Goal: Information Seeking & Learning: Find specific fact

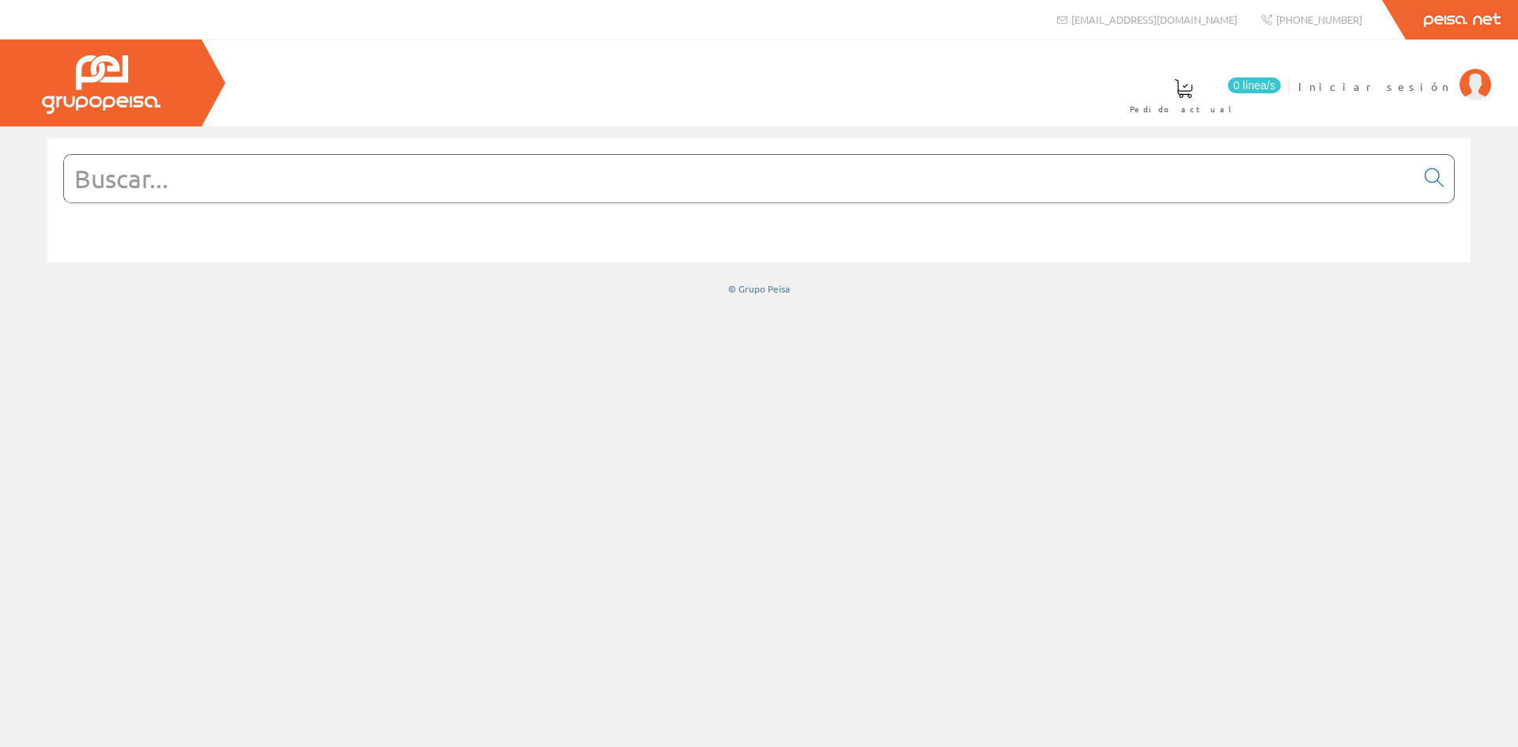
click at [228, 174] on input "text" at bounding box center [739, 178] width 1351 height 47
click at [1407, 82] on span "Iniciar sesión" at bounding box center [1374, 86] width 153 height 16
click at [125, 183] on input "text" at bounding box center [739, 178] width 1351 height 47
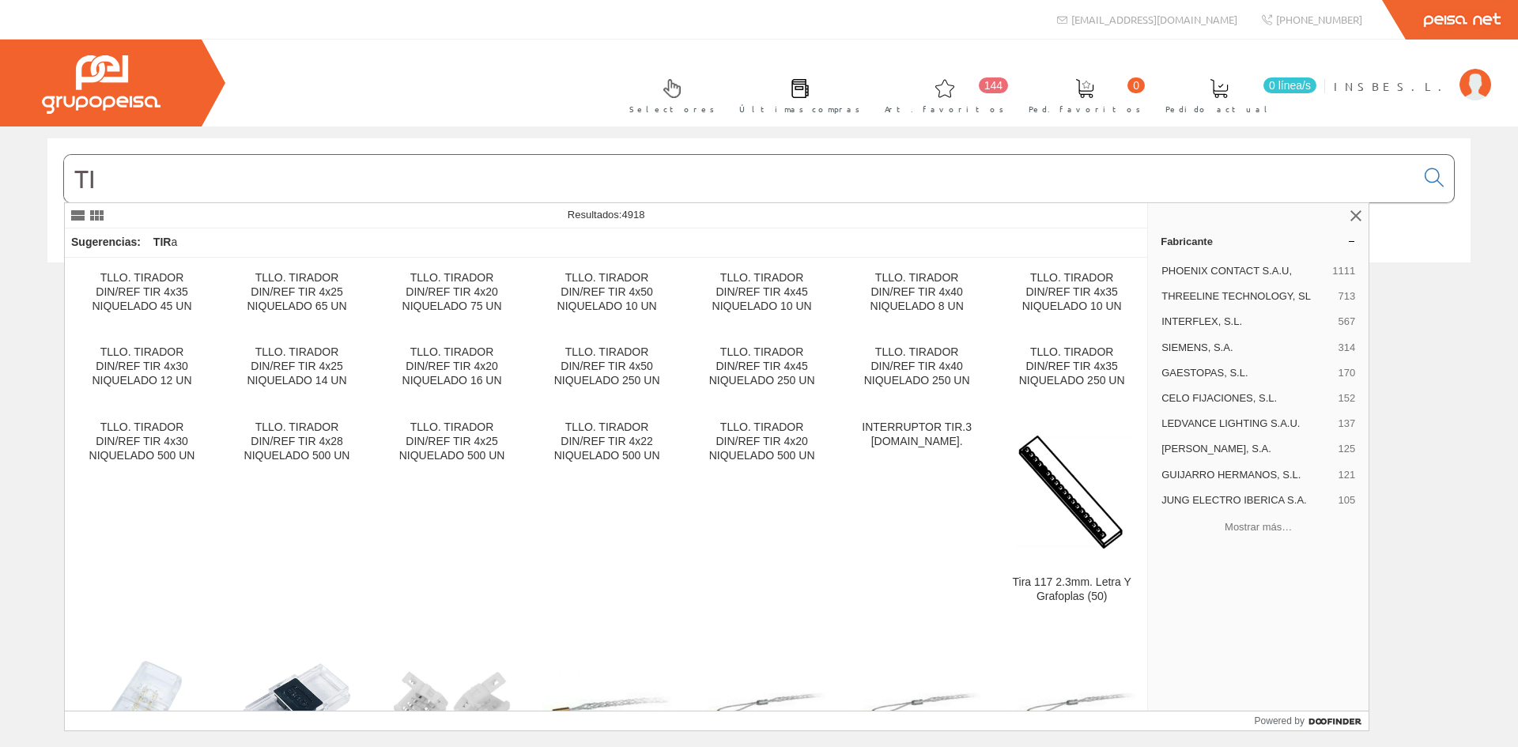
type input "T"
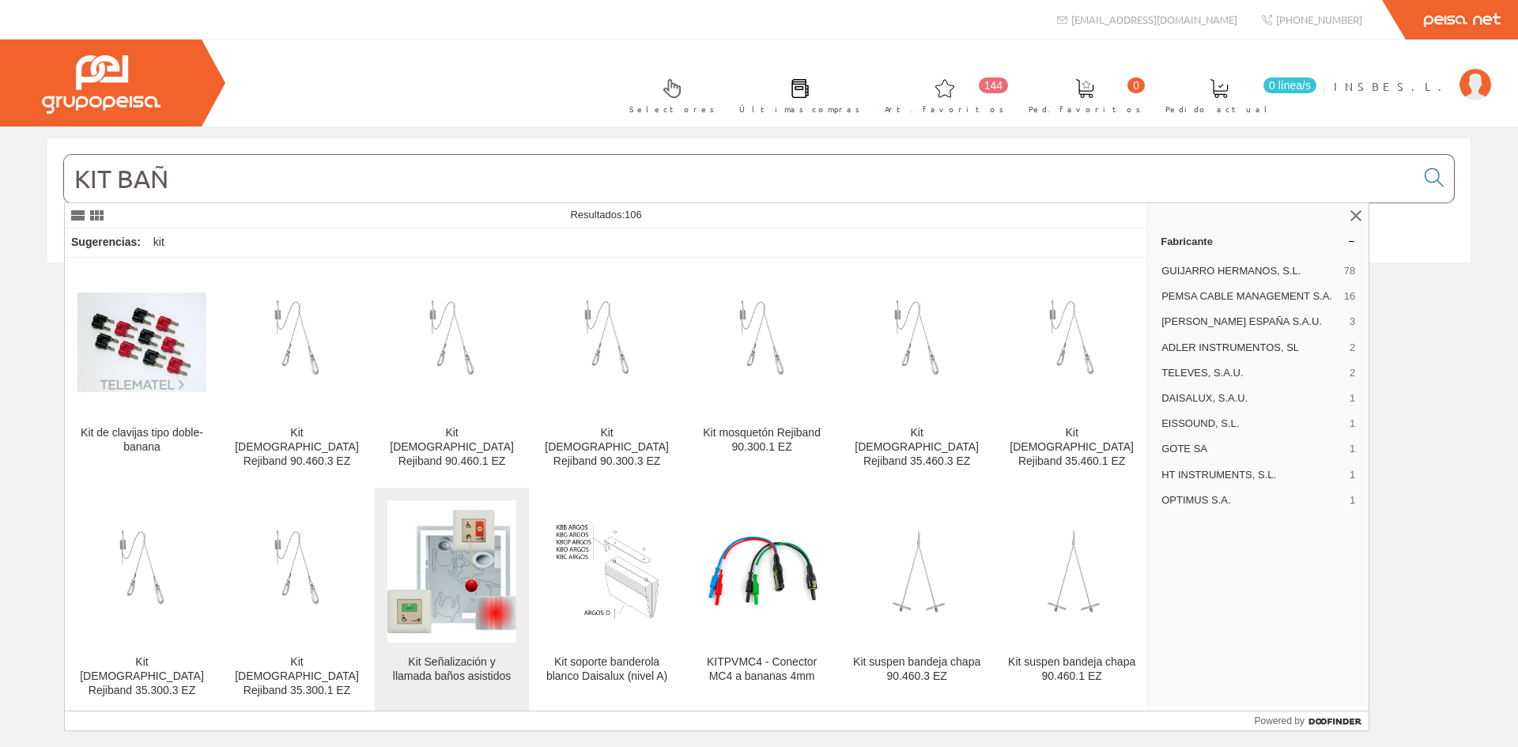
type input "KIT BAÑ"
click at [469, 538] on img at bounding box center [451, 572] width 129 height 129
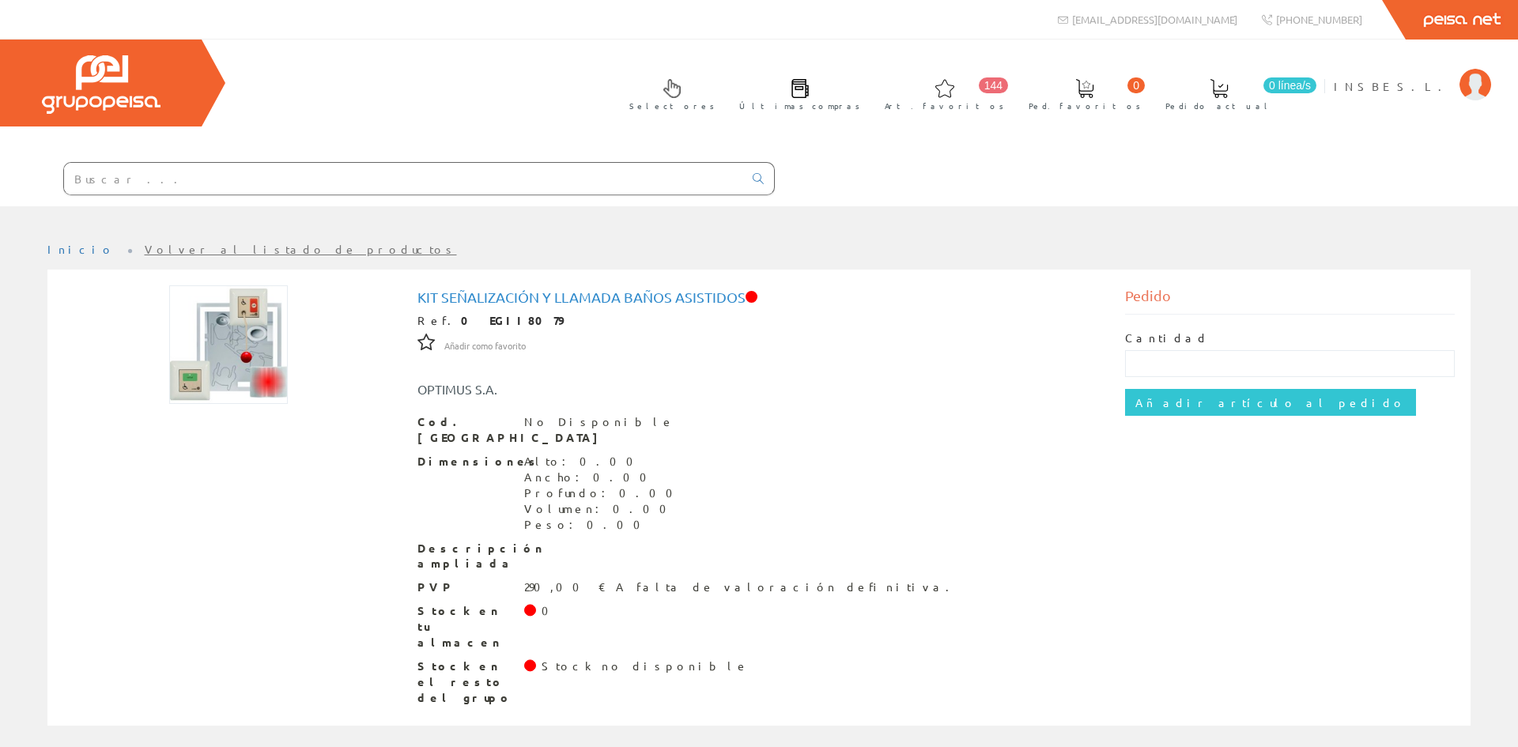
click at [254, 348] on img at bounding box center [228, 344] width 119 height 119
click at [237, 341] on img at bounding box center [228, 344] width 119 height 119
drag, startPoint x: 223, startPoint y: 355, endPoint x: 117, endPoint y: 460, distance: 149.3
click at [110, 477] on div "Kit Señalización y llamada baños asistidos Ref. 0 EGII8079 Añadir como favorito…" at bounding box center [758, 499] width 1415 height 429
click at [203, 365] on img at bounding box center [228, 344] width 119 height 119
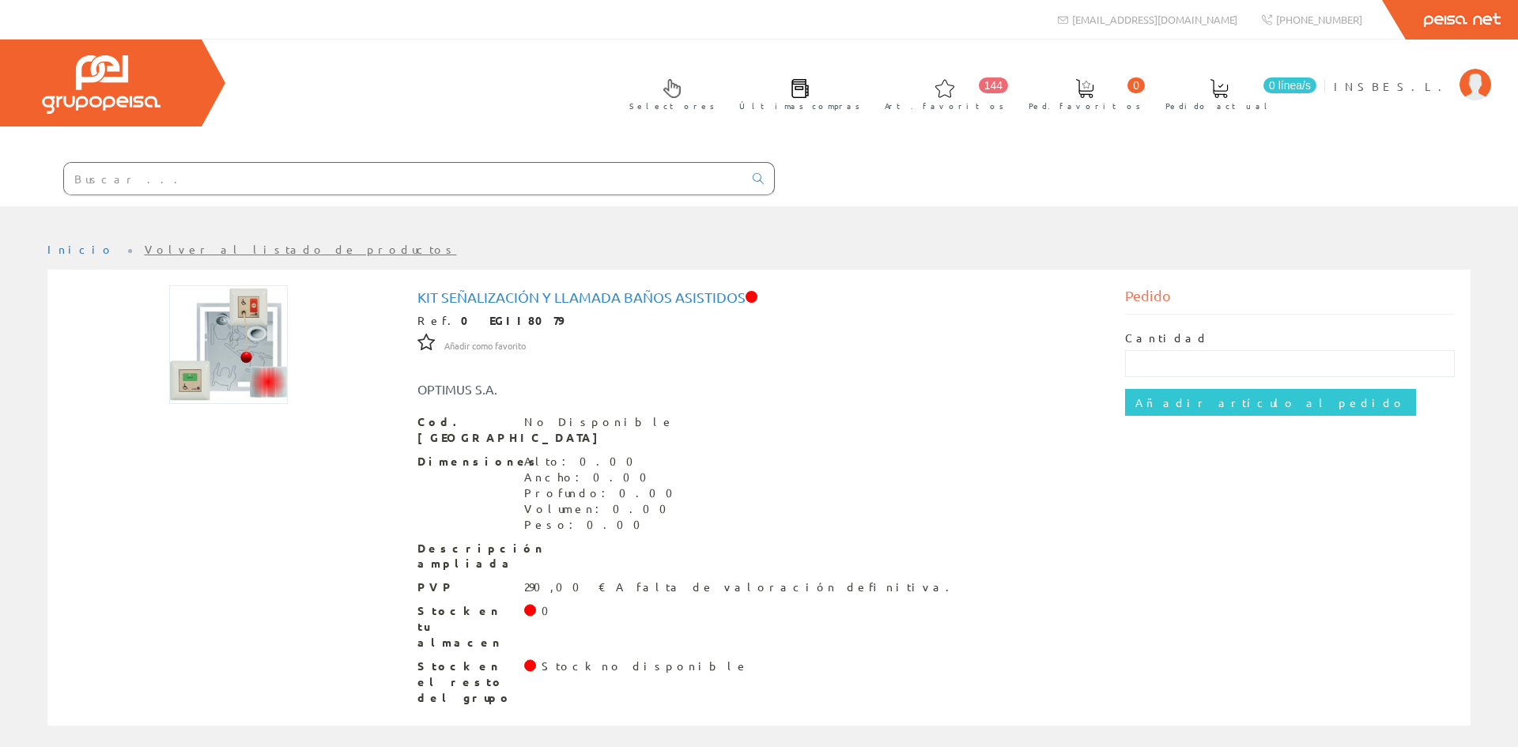
click at [203, 365] on img at bounding box center [228, 344] width 119 height 119
